Goal: Task Accomplishment & Management: Manage account settings

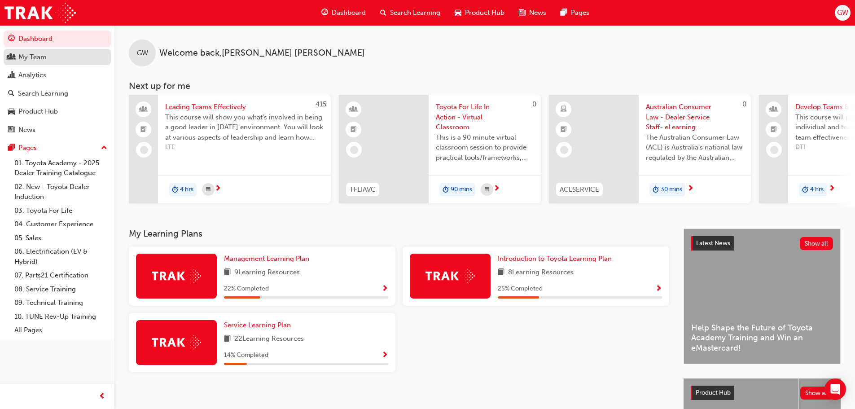
click at [30, 53] on div "My Team" at bounding box center [32, 57] width 28 height 10
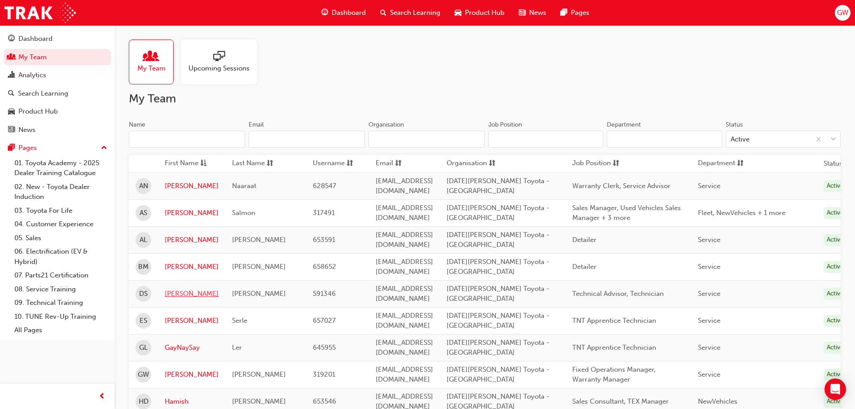
click at [172, 292] on link "[PERSON_NAME]" at bounding box center [192, 294] width 54 height 10
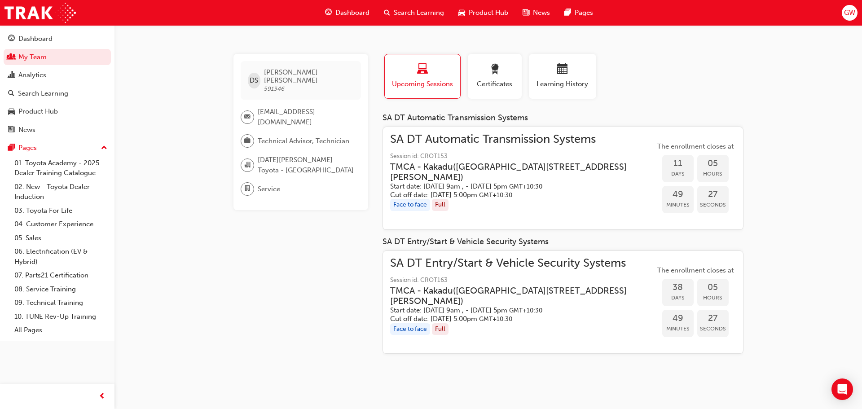
click at [460, 158] on span "Session id: CROT153" at bounding box center [522, 156] width 265 height 10
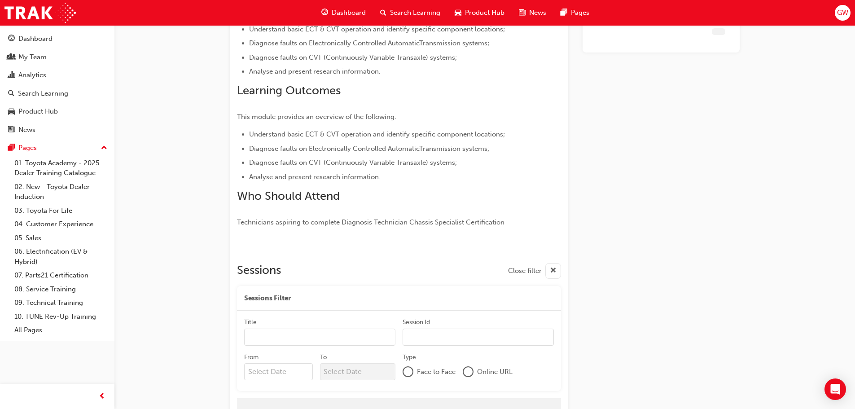
scroll to position [755, 0]
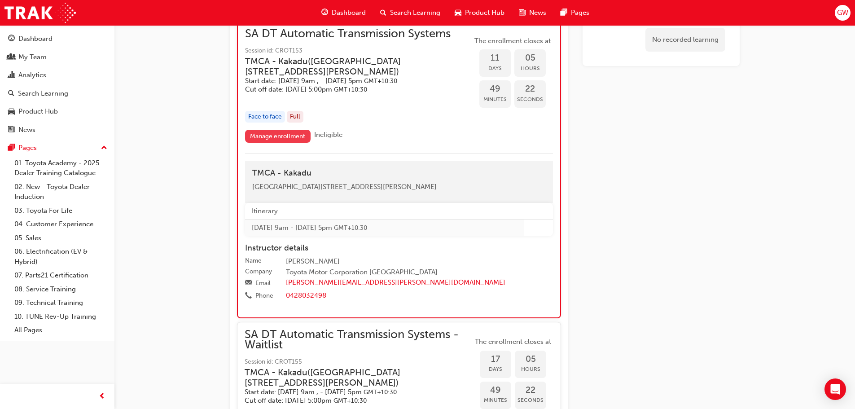
click at [273, 135] on link "Manage enrollment" at bounding box center [278, 136] width 66 height 13
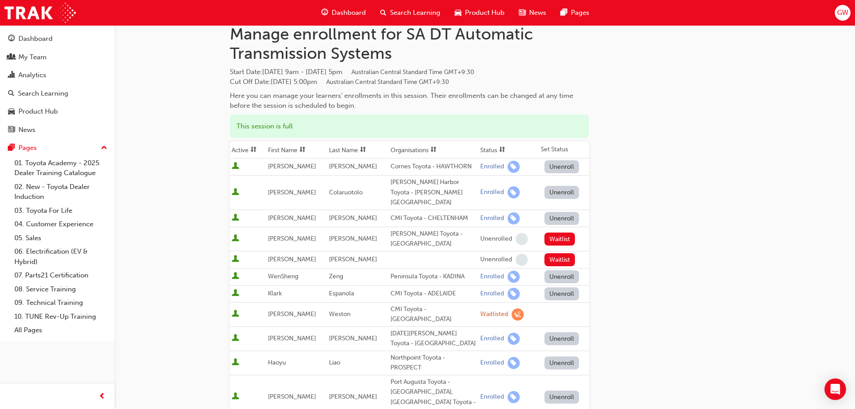
scroll to position [45, 0]
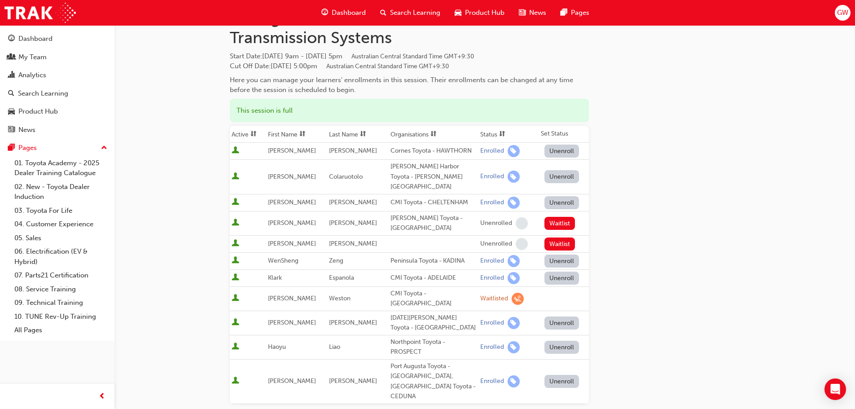
click at [558, 316] on button "Unenroll" at bounding box center [561, 322] width 35 height 13
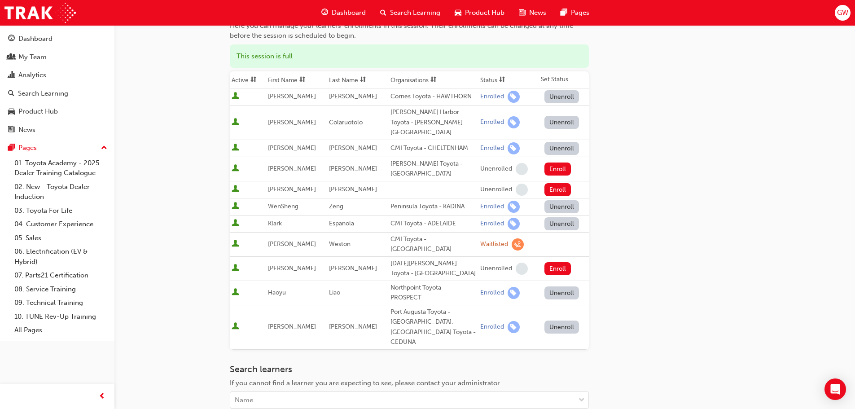
scroll to position [180, 0]
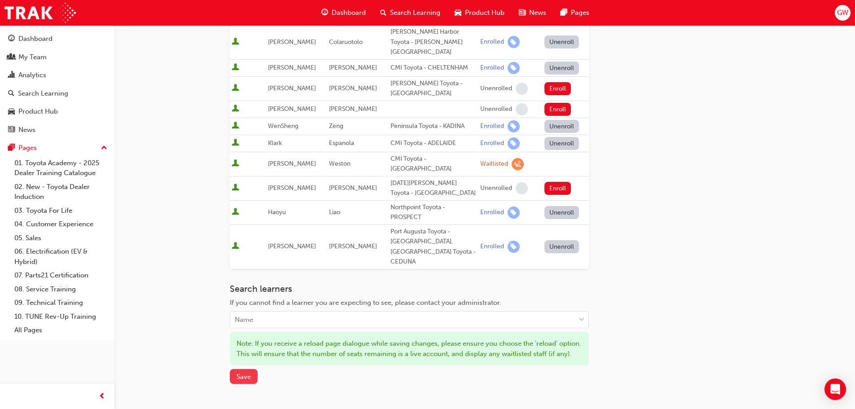
click at [241, 373] on span "Save" at bounding box center [244, 377] width 14 height 8
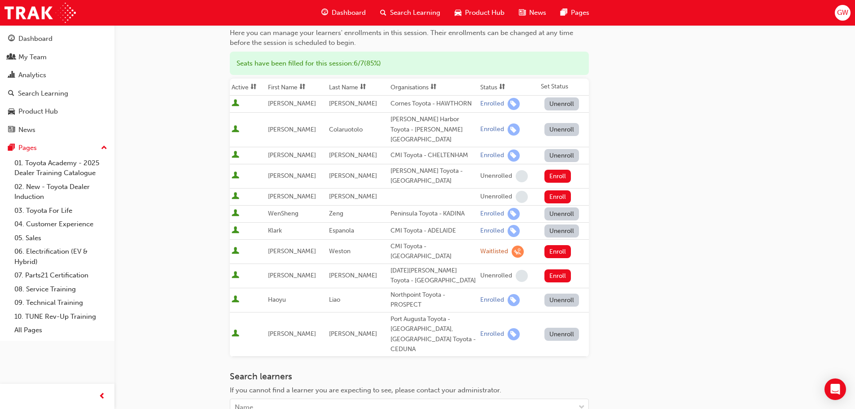
scroll to position [83, 0]
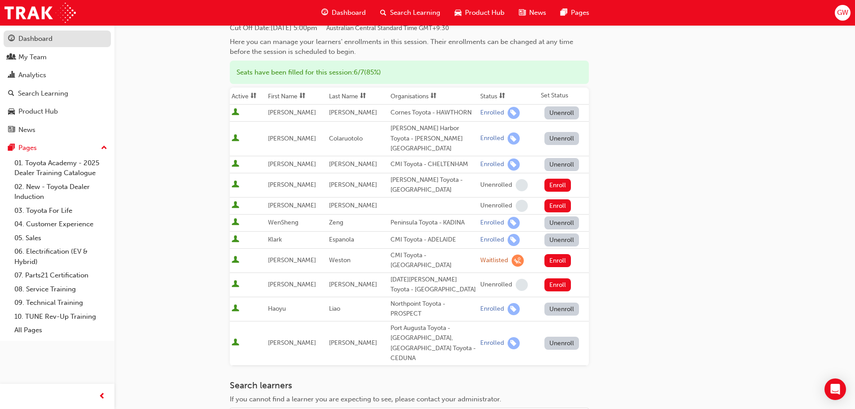
click at [34, 32] on link "Dashboard" at bounding box center [57, 39] width 107 height 17
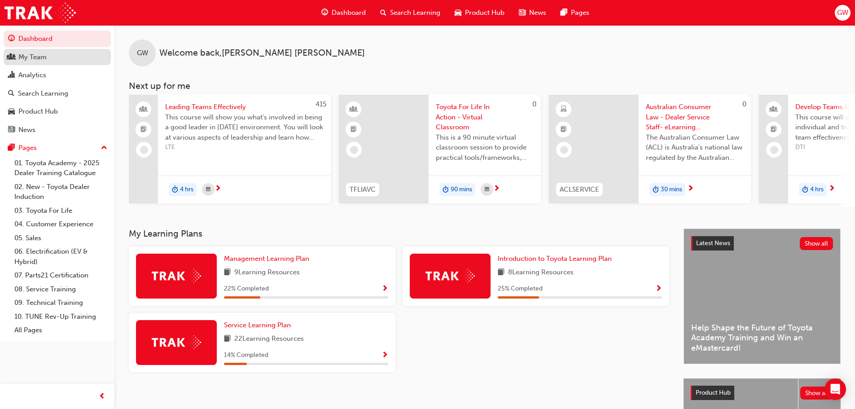
click at [26, 57] on div "My Team" at bounding box center [32, 57] width 28 height 10
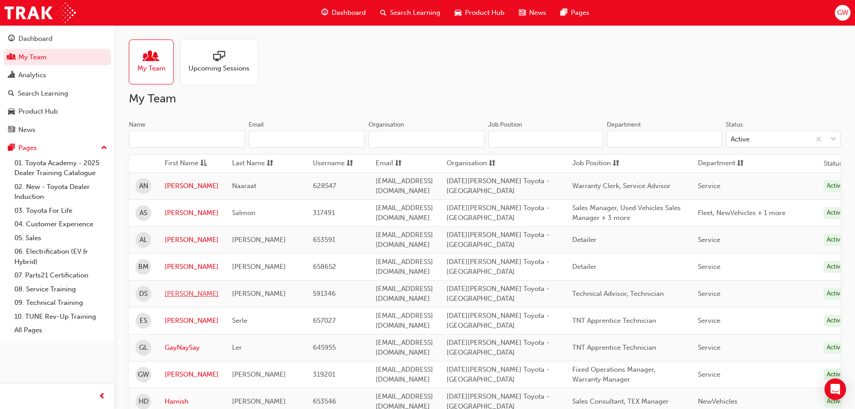
click at [175, 291] on link "[PERSON_NAME]" at bounding box center [192, 294] width 54 height 10
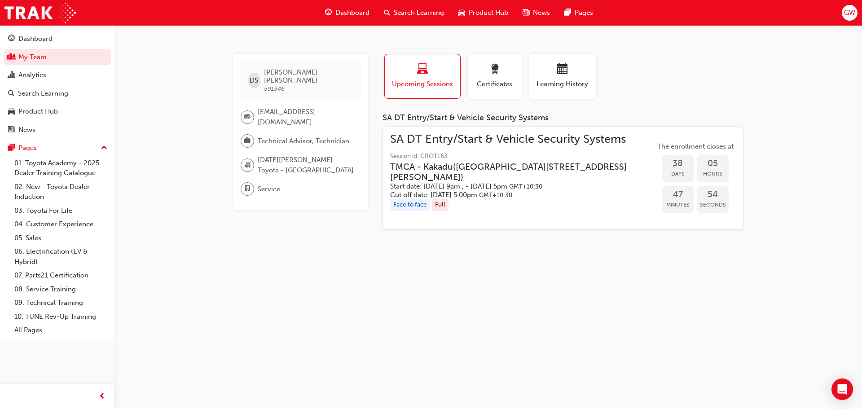
click at [467, 170] on h3 "TMCA - Kakadu ( [STREET_ADDRESS][PERSON_NAME] )" at bounding box center [515, 172] width 250 height 21
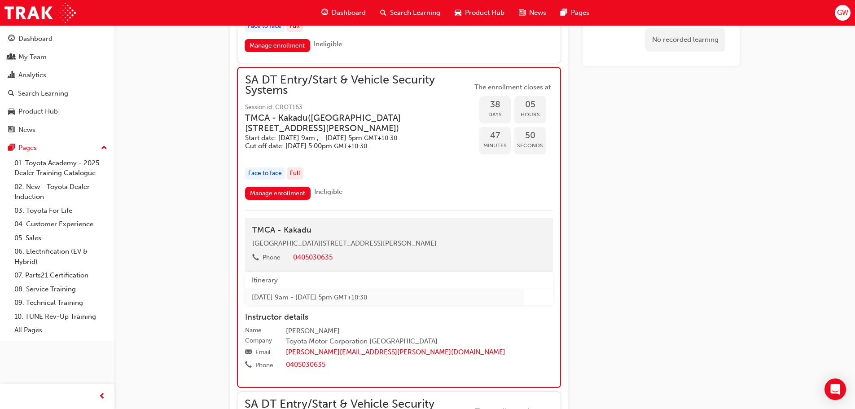
scroll to position [1076, 0]
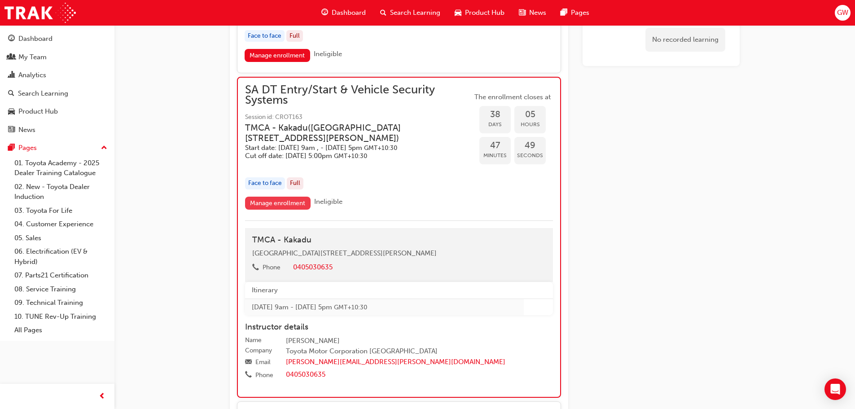
click at [269, 210] on link "Manage enrollment" at bounding box center [278, 203] width 66 height 13
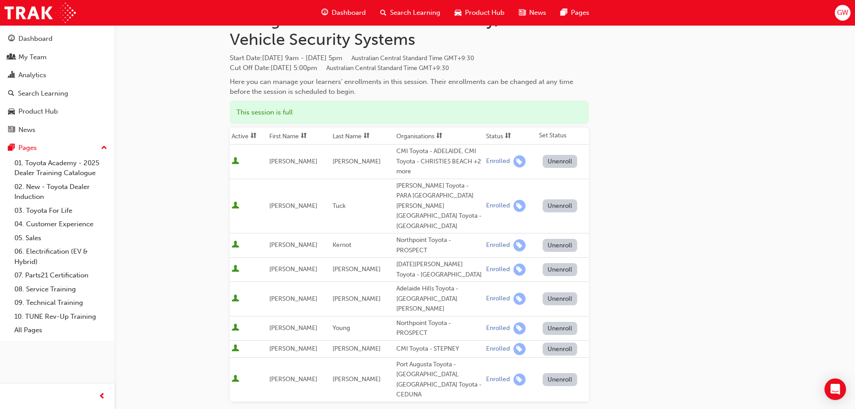
scroll to position [45, 0]
click at [555, 261] on button "Unenroll" at bounding box center [560, 267] width 35 height 13
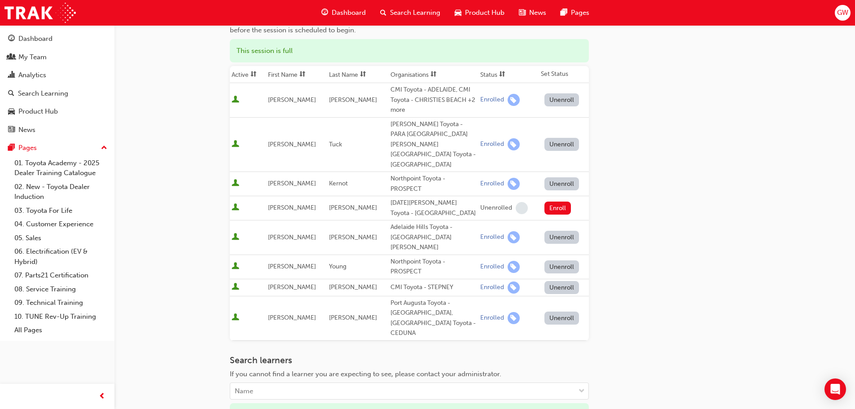
scroll to position [180, 0]
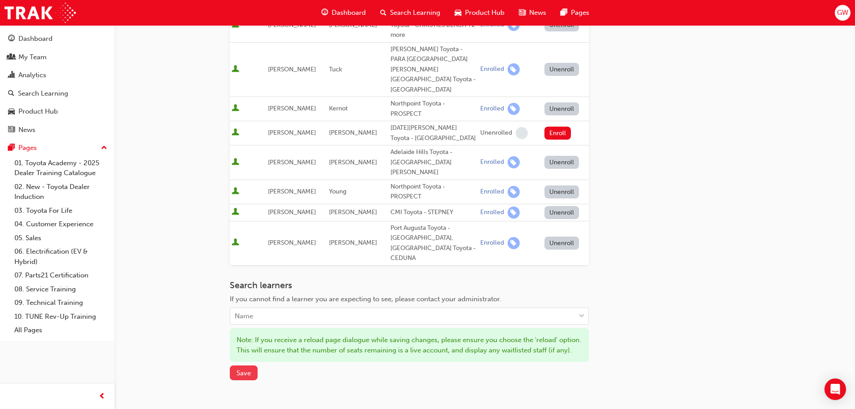
click at [246, 369] on span "Save" at bounding box center [244, 373] width 14 height 8
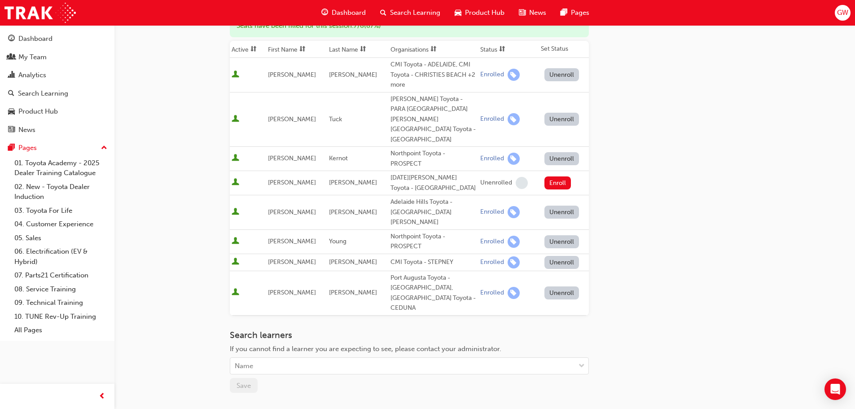
scroll to position [0, 0]
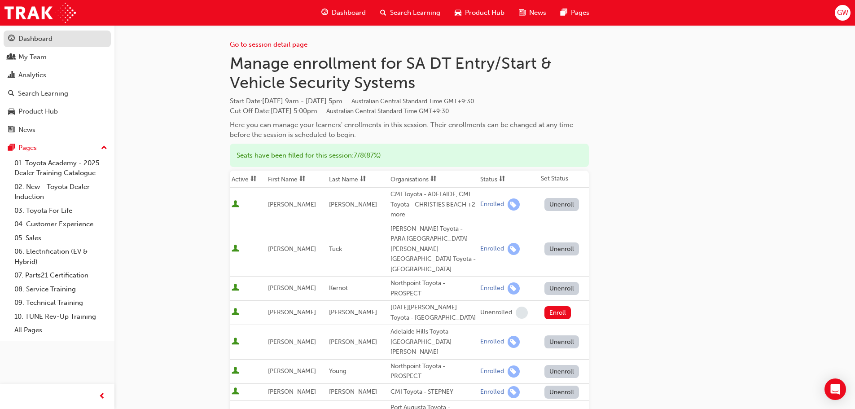
click at [33, 36] on div "Dashboard" at bounding box center [35, 39] width 34 height 10
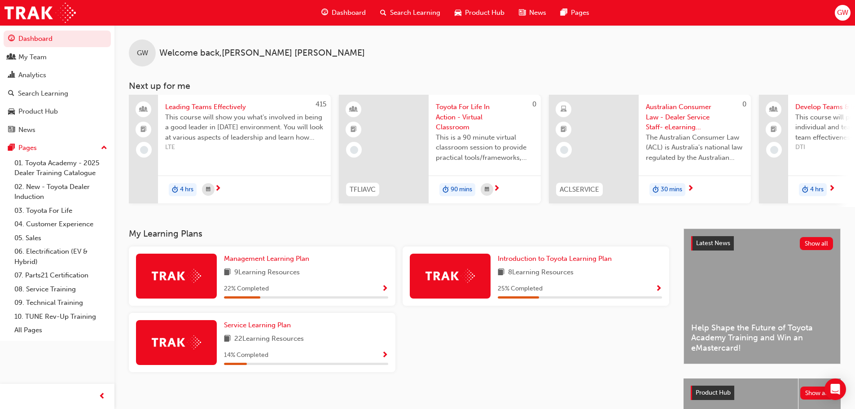
click at [535, 368] on div "Management Learning Plan 9 Learning Resources 22 % Completed Introduction to To…" at bounding box center [399, 312] width 548 height 133
click at [494, 68] on div "GW Welcome back , [PERSON_NAME] Next up for me 415 Leading Teams Effectively Th…" at bounding box center [484, 116] width 741 height 182
